Goal: Information Seeking & Learning: Learn about a topic

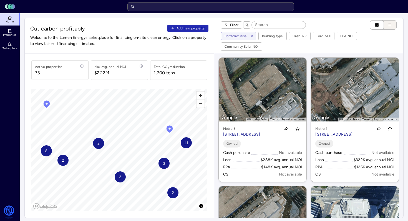
click at [151, 8] on input "text" at bounding box center [210, 6] width 167 height 9
click at [12, 40] on link "Marketplace" at bounding box center [10, 46] width 20 height 12
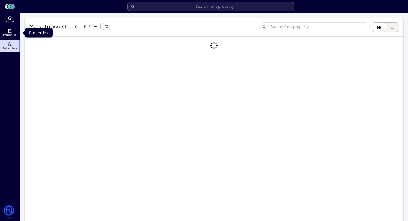
click at [10, 31] on icon at bounding box center [10, 31] width 0 height 0
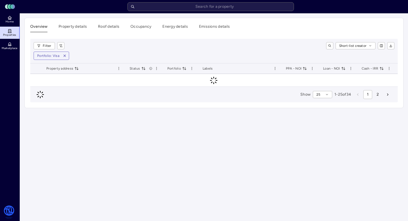
click at [65, 57] on icon "button" at bounding box center [65, 56] width 4 height 4
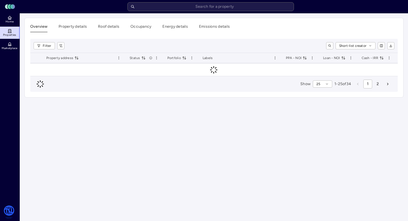
click at [50, 47] on html "Toggle Sidebar Lumen Energy Logo Home Properties Marketplace Watershed [PERSON_…" at bounding box center [204, 51] width 408 height 102
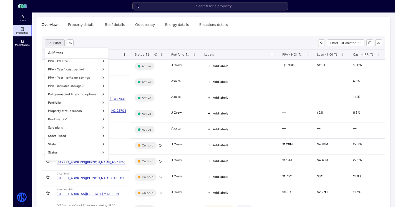
scroll to position [417, 0]
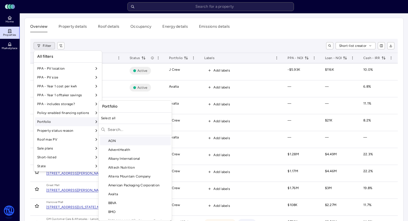
click at [79, 122] on div "Portfolio" at bounding box center [68, 121] width 66 height 9
click at [128, 128] on input "text" at bounding box center [139, 129] width 62 height 9
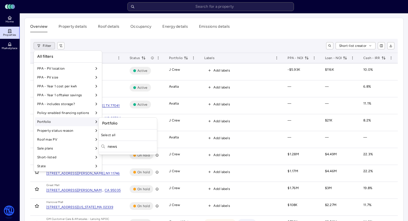
click at [129, 145] on input "news" at bounding box center [131, 146] width 47 height 9
type input "new"
click at [120, 169] on div "NewsCorp" at bounding box center [131, 166] width 62 height 9
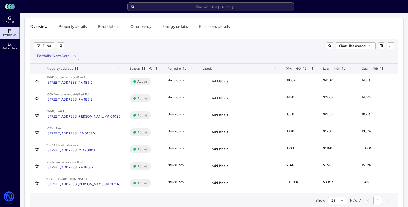
click at [104, 116] on div "MA 01020" at bounding box center [112, 117] width 16 height 6
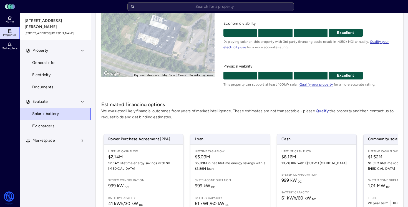
scroll to position [69, 0]
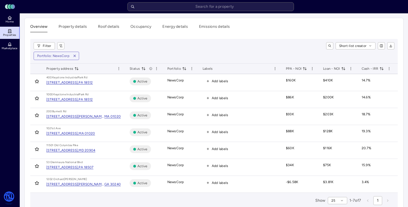
click at [75, 116] on div "[STREET_ADDRESS][PERSON_NAME]," at bounding box center [75, 117] width 58 height 6
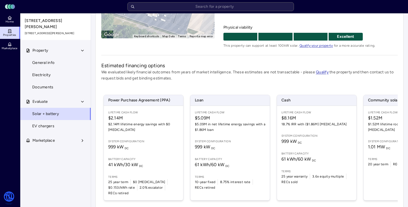
scroll to position [109, 0]
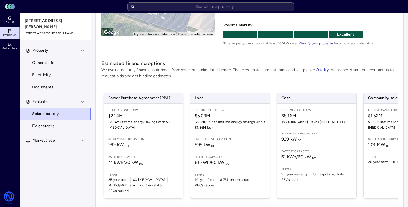
click at [299, 155] on span "61 kWh / 60 kW DC" at bounding box center [298, 156] width 35 height 5
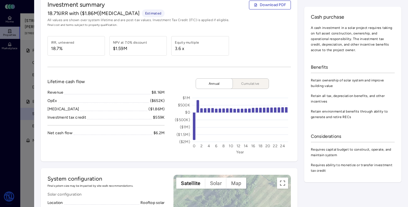
scroll to position [6, 0]
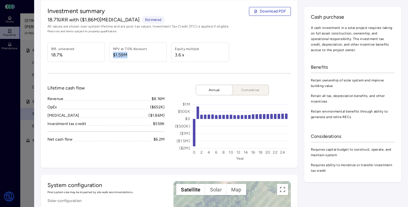
drag, startPoint x: 130, startPoint y: 56, endPoint x: 112, endPoint y: 54, distance: 18.1
click at [112, 54] on div "NPV at 7.0% discount $1.59M" at bounding box center [137, 51] width 57 height 19
click at [126, 55] on span "$1.59M" at bounding box center [130, 55] width 34 height 7
drag, startPoint x: 134, startPoint y: 56, endPoint x: 114, endPoint y: 56, distance: 19.2
click at [114, 56] on span "$1.59M" at bounding box center [130, 55] width 34 height 7
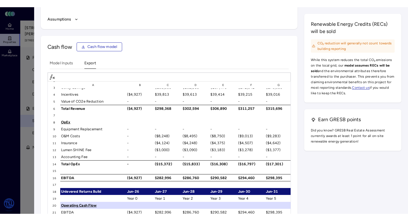
scroll to position [0, 0]
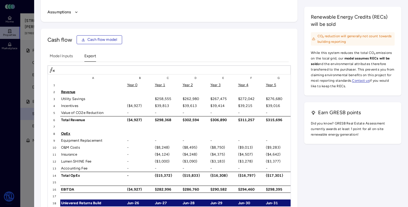
click at [103, 40] on span "Cash flow model" at bounding box center [102, 40] width 30 height 6
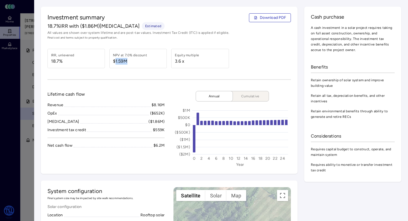
click at [255, 93] on button "Cumulative" at bounding box center [248, 96] width 42 height 11
